Goal: Use online tool/utility: Utilize a website feature to perform a specific function

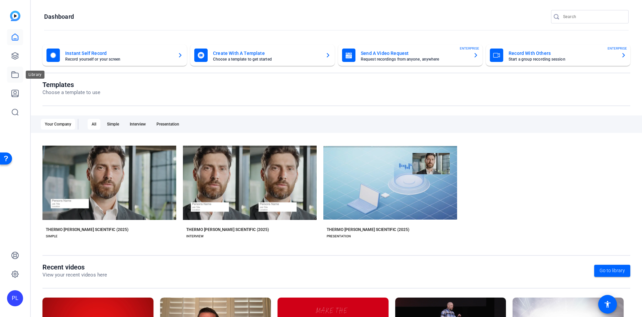
click at [17, 68] on link at bounding box center [15, 75] width 16 height 16
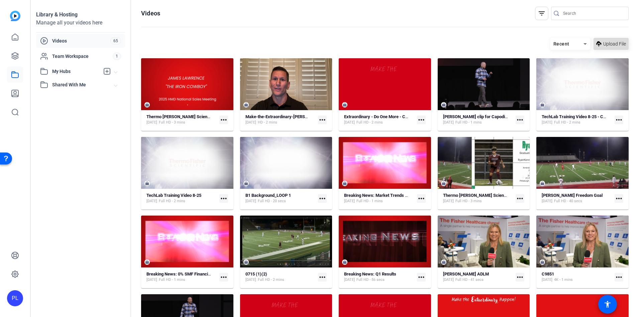
click at [603, 41] on span "Upload File" at bounding box center [614, 43] width 23 height 7
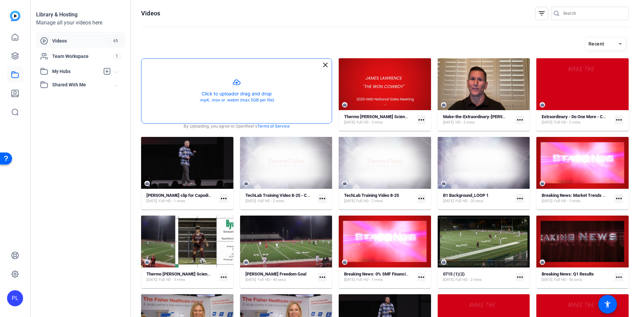
click at [220, 85] on button "button" at bounding box center [236, 90] width 190 height 65
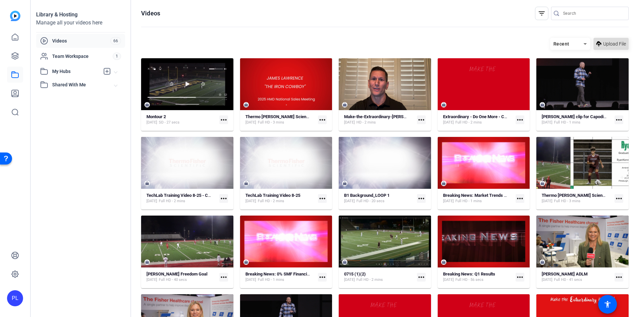
click at [609, 44] on span "Upload File" at bounding box center [614, 43] width 23 height 7
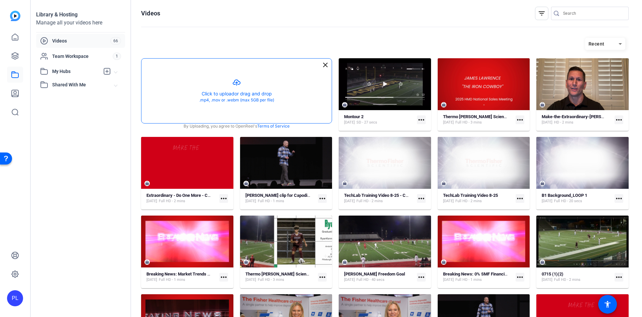
click at [281, 88] on button "button" at bounding box center [236, 90] width 190 height 65
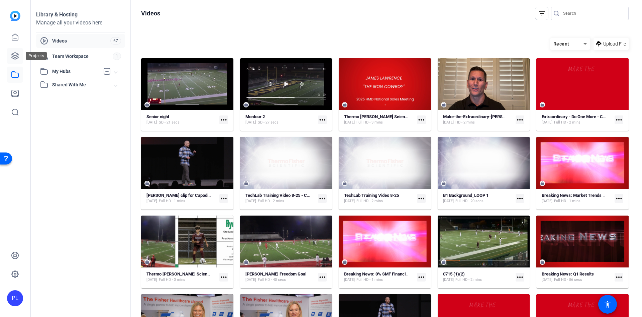
click at [17, 53] on icon at bounding box center [15, 55] width 7 height 7
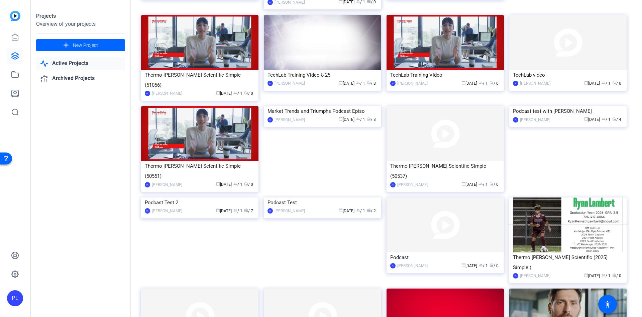
scroll to position [130, 0]
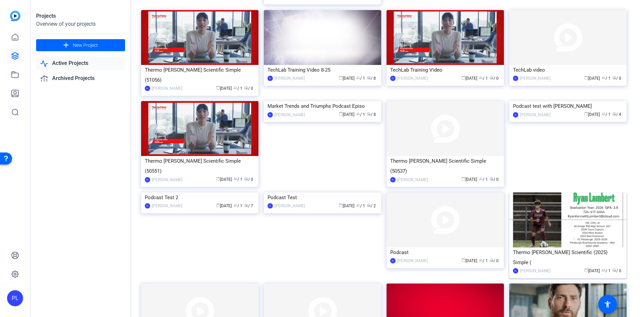
click at [565, 202] on img at bounding box center [567, 219] width 117 height 55
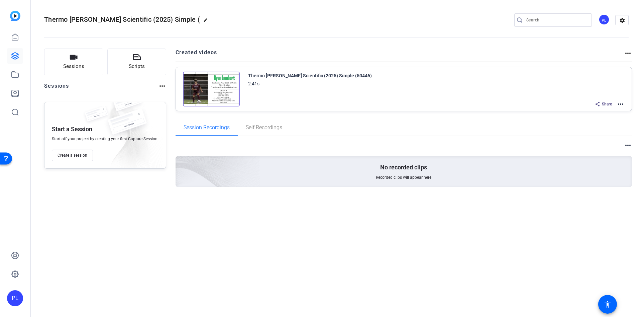
click at [621, 104] on mat-icon "more_horiz" at bounding box center [620, 104] width 8 height 8
click at [592, 111] on span "Edit in Creator" at bounding box center [596, 112] width 46 height 8
